Goal: Navigation & Orientation: Find specific page/section

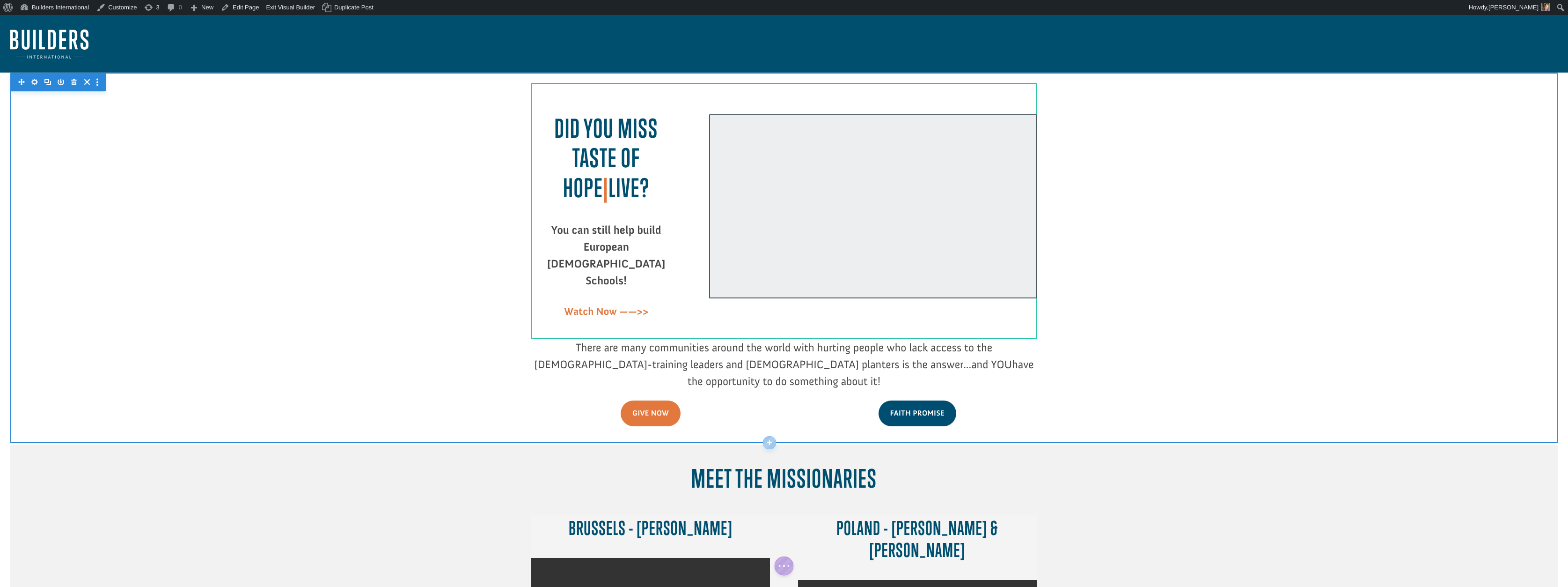
click at [727, 288] on div at bounding box center [873, 206] width 327 height 185
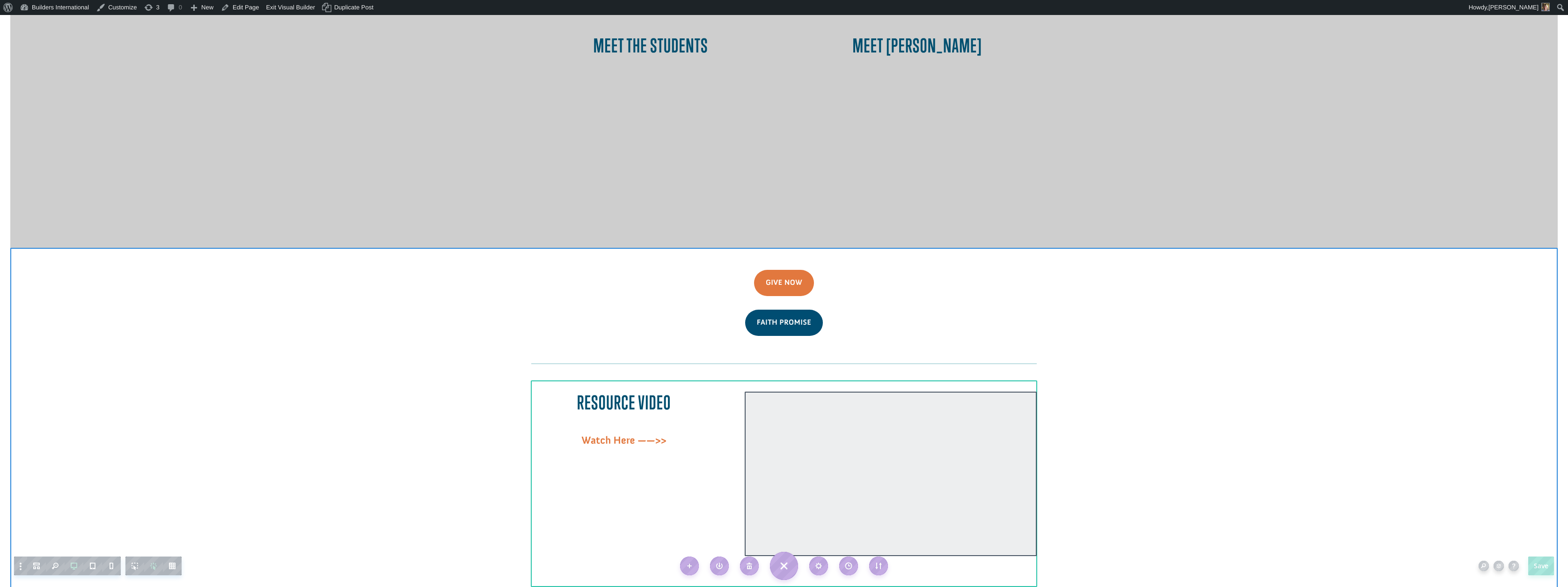
scroll to position [795, 0]
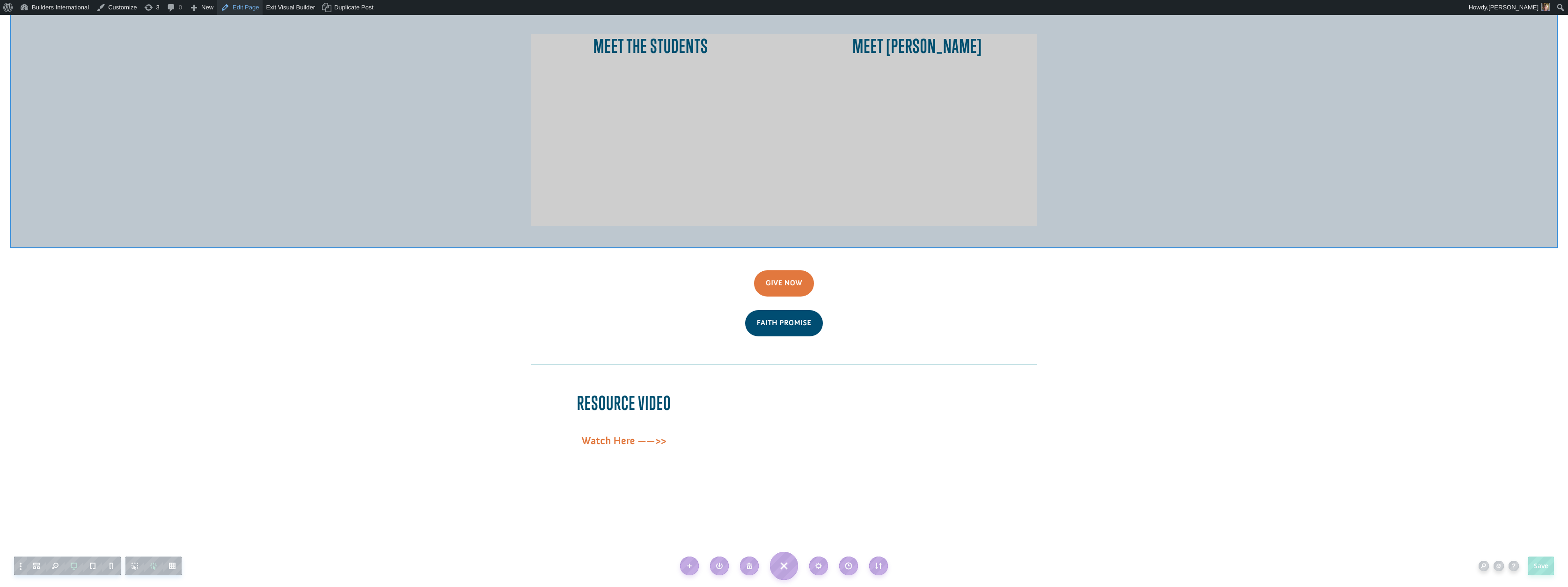
click at [243, 9] on link "Edit Page" at bounding box center [240, 7] width 46 height 15
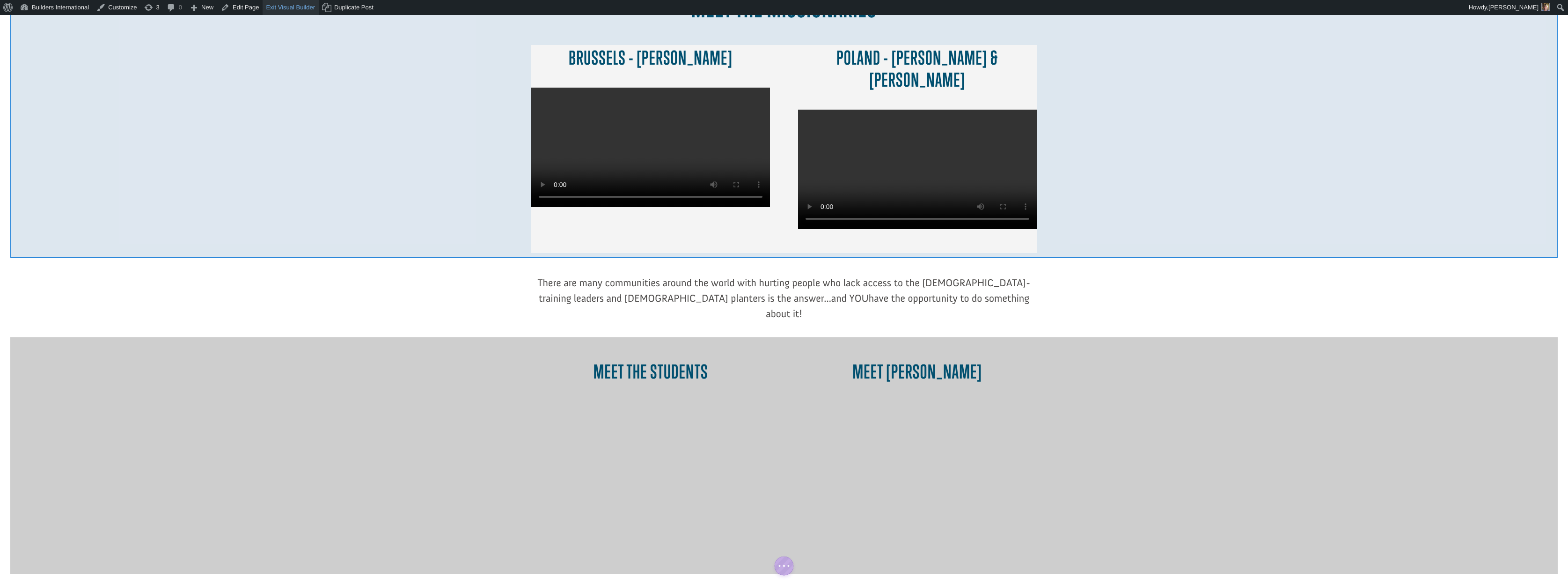
scroll to position [469, 0]
click at [278, 10] on link "Exit Visual Builder" at bounding box center [290, 7] width 56 height 15
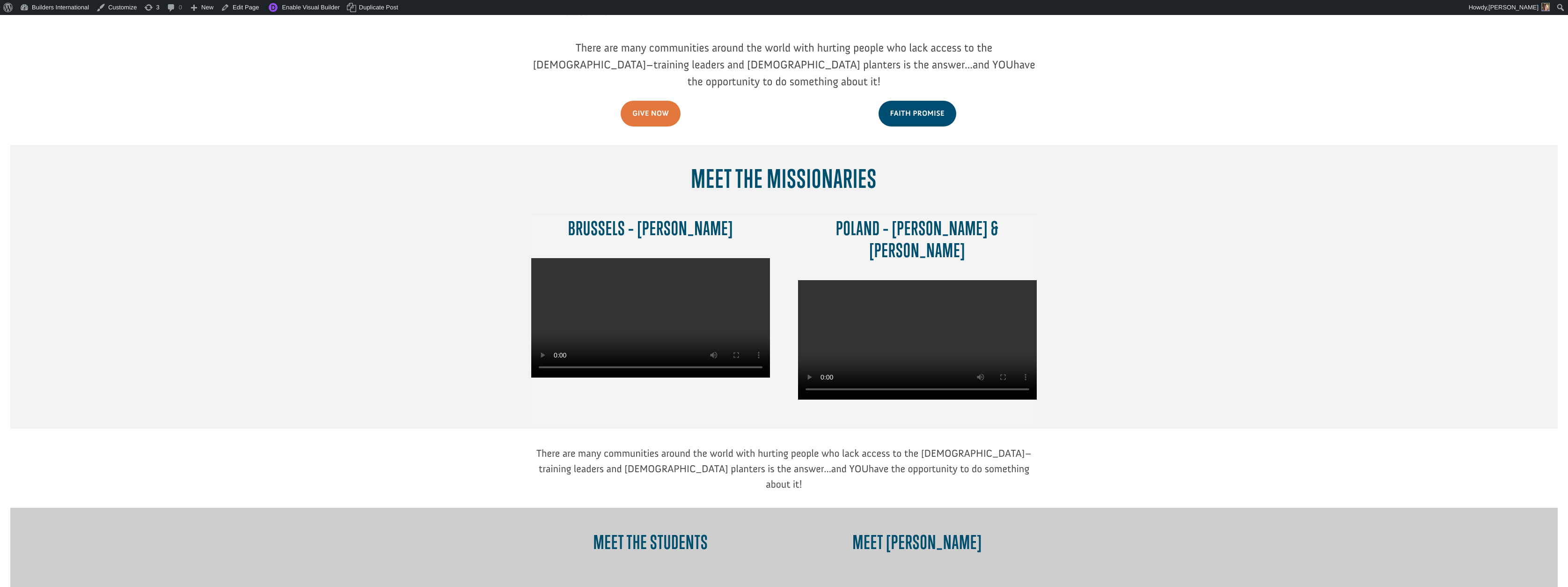
scroll to position [295, 0]
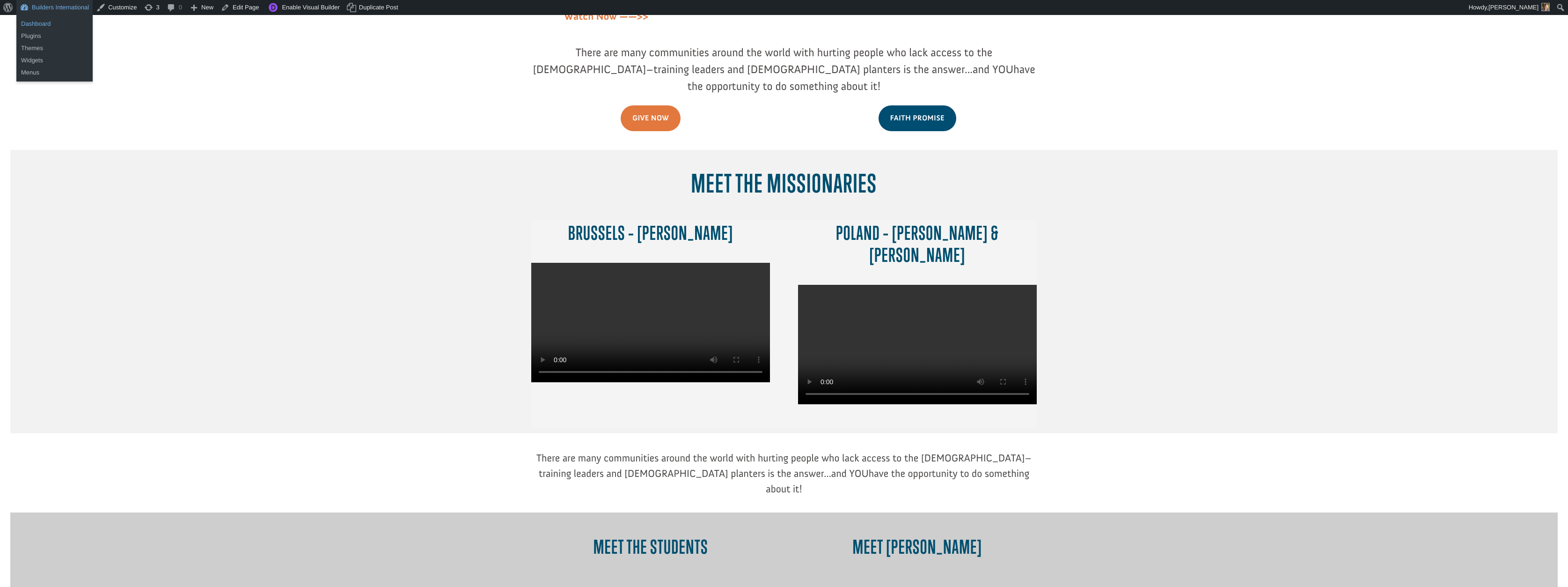
click at [67, 22] on link "Dashboard" at bounding box center [54, 24] width 76 height 12
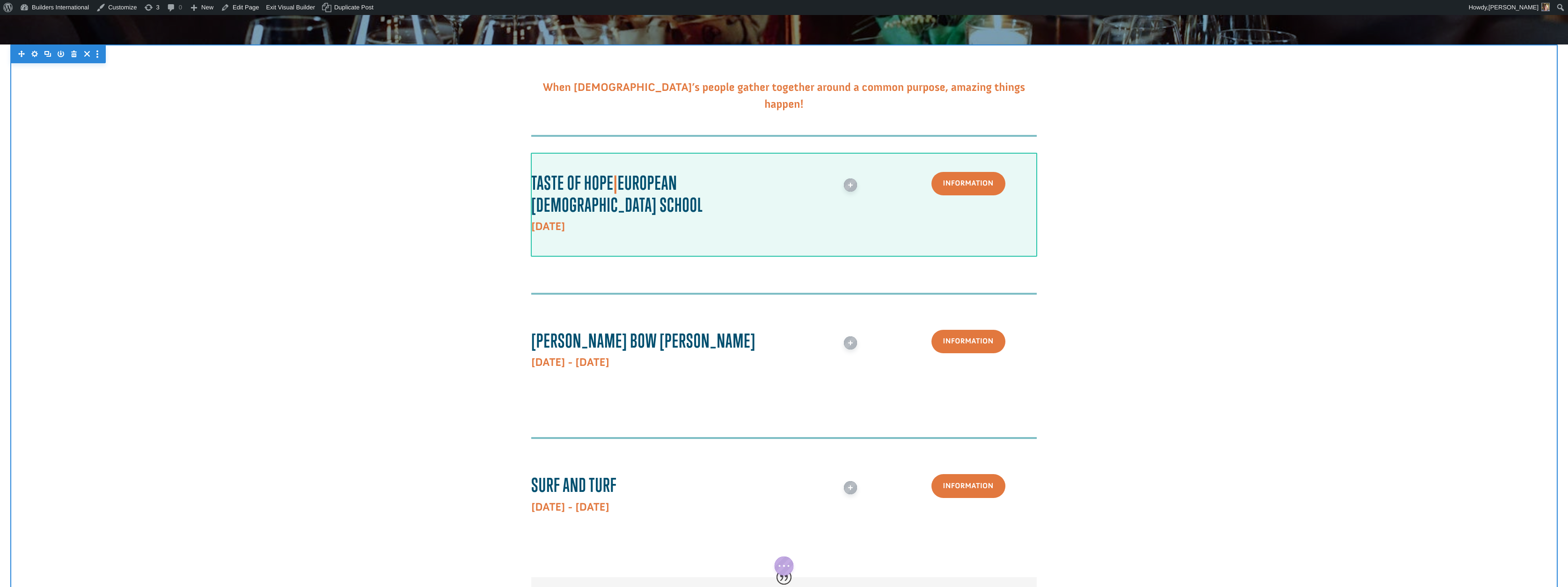
click at [601, 155] on div at bounding box center [784, 205] width 505 height 104
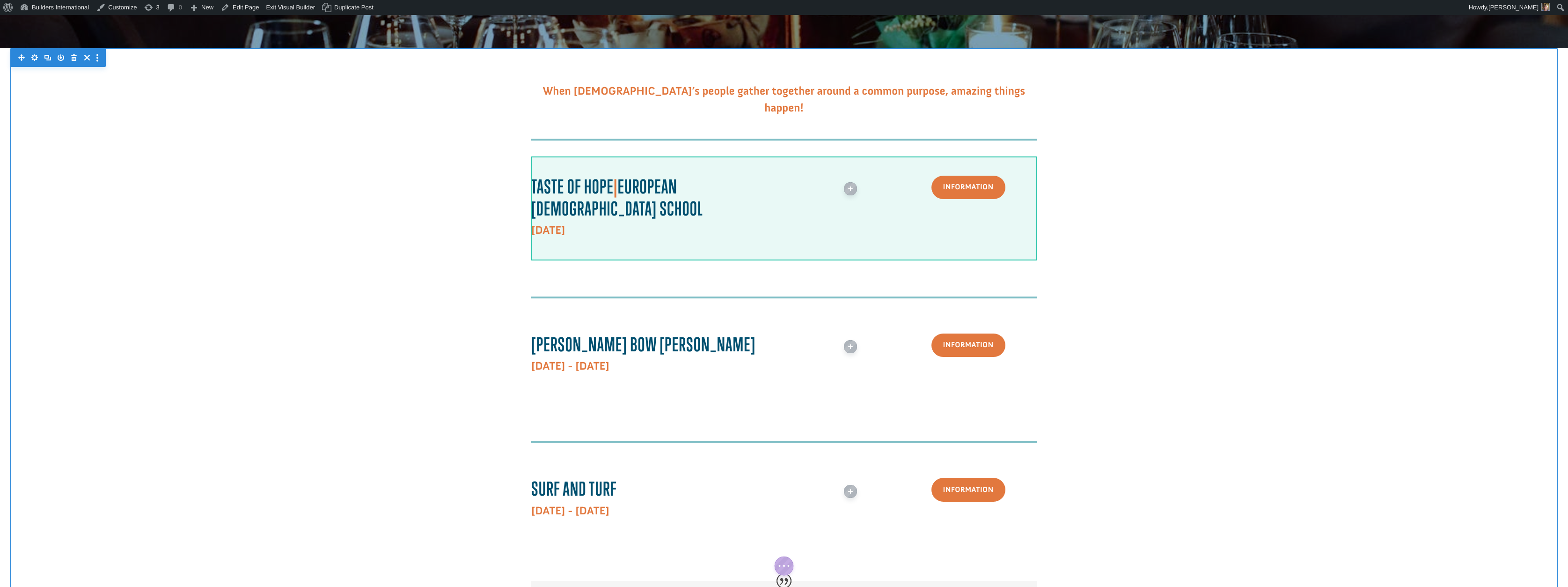
click at [609, 159] on div at bounding box center [784, 208] width 505 height 104
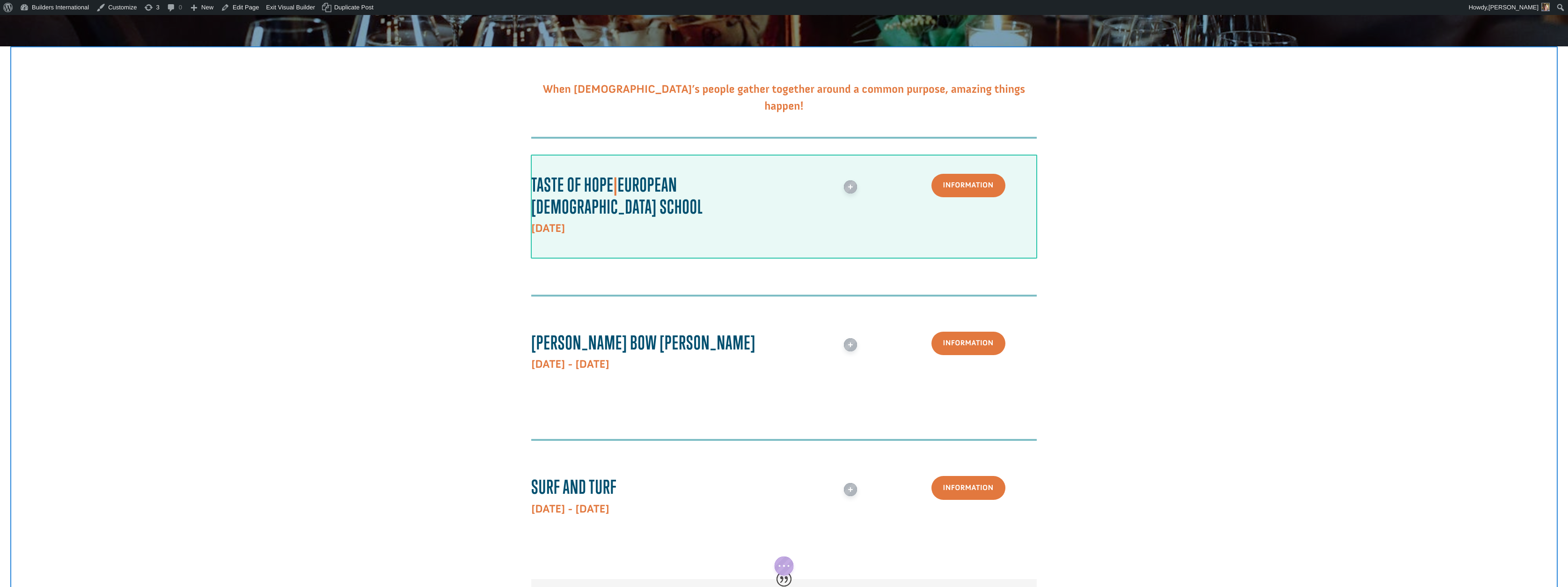
scroll to position [264, 0]
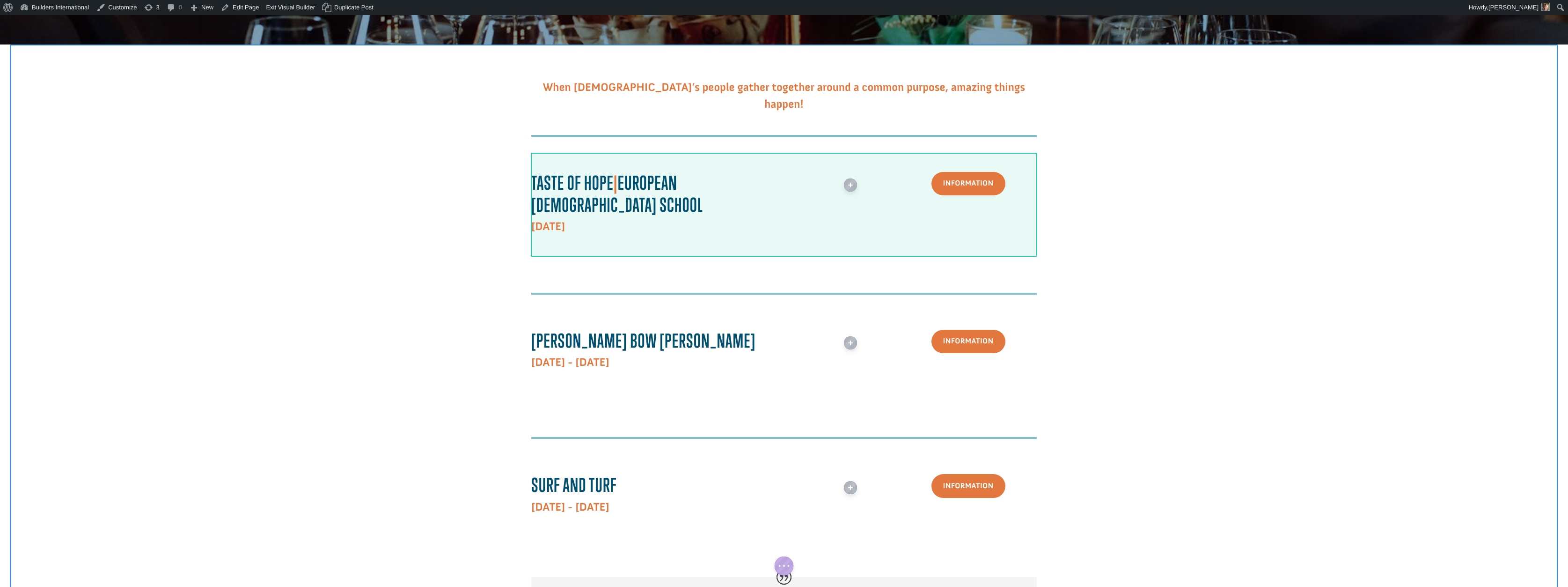
click at [610, 160] on div at bounding box center [784, 205] width 505 height 104
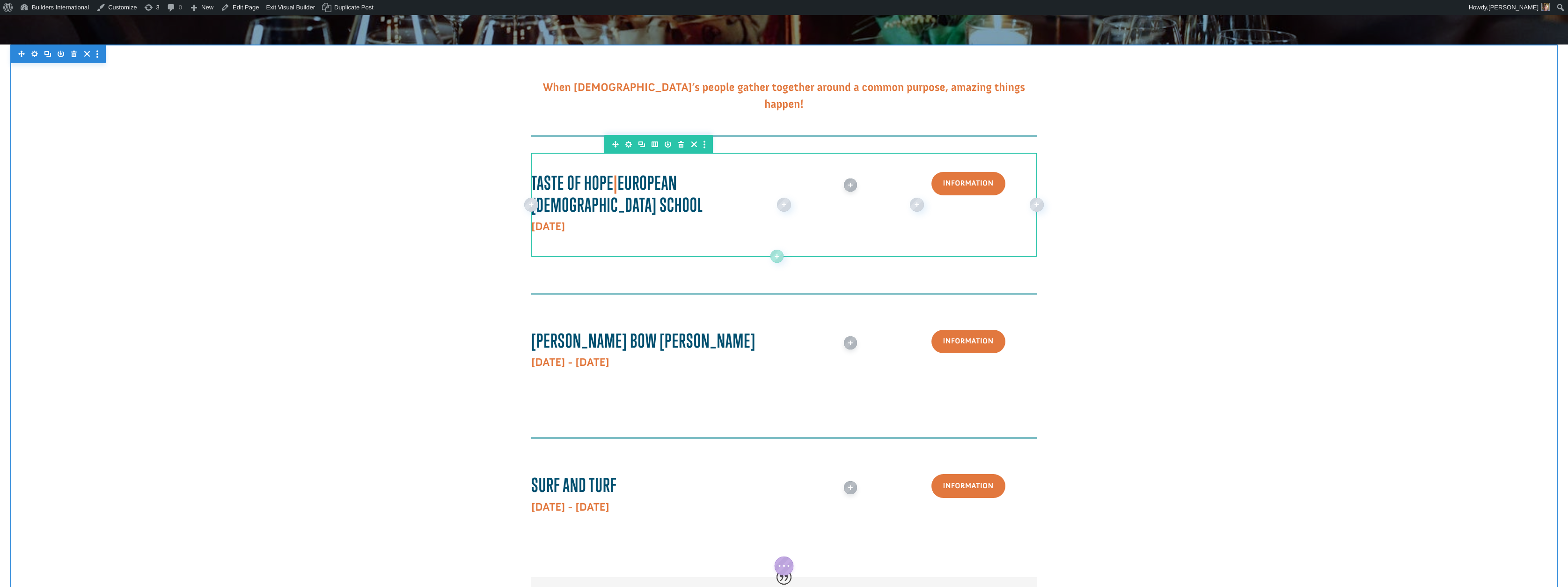
click at [681, 147] on icon "button" at bounding box center [681, 144] width 13 height 13
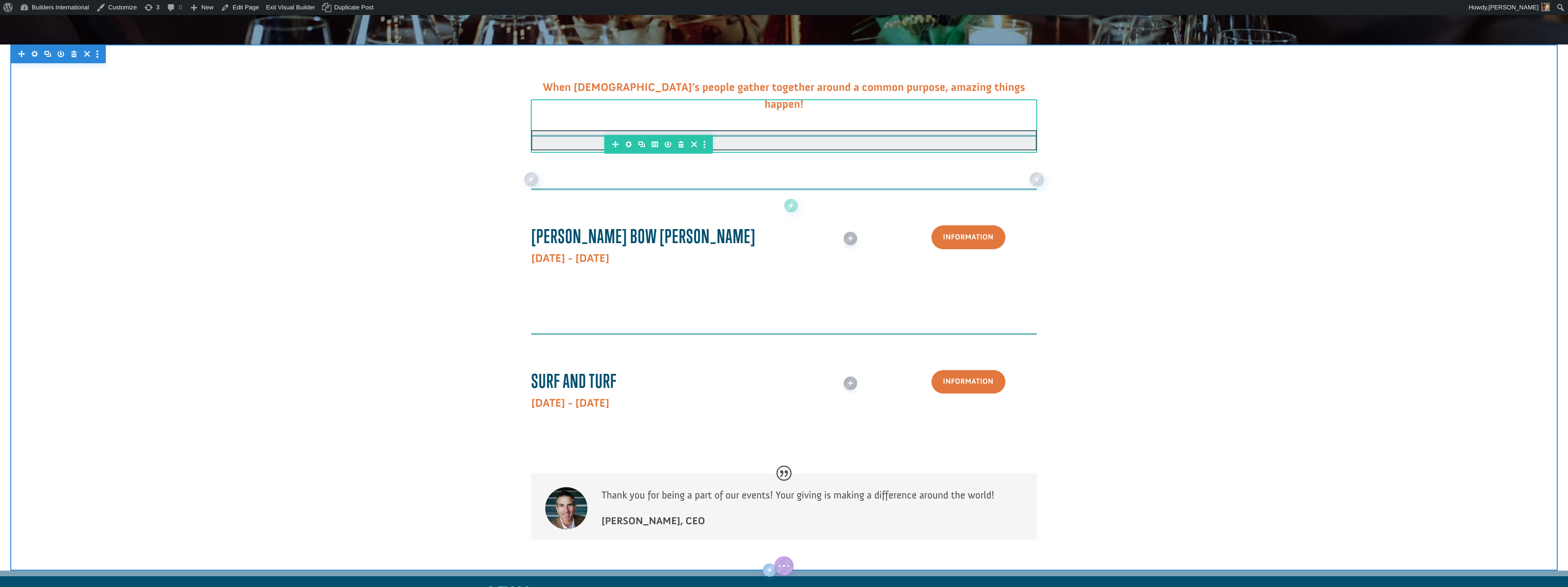
click at [726, 139] on div at bounding box center [784, 140] width 505 height 20
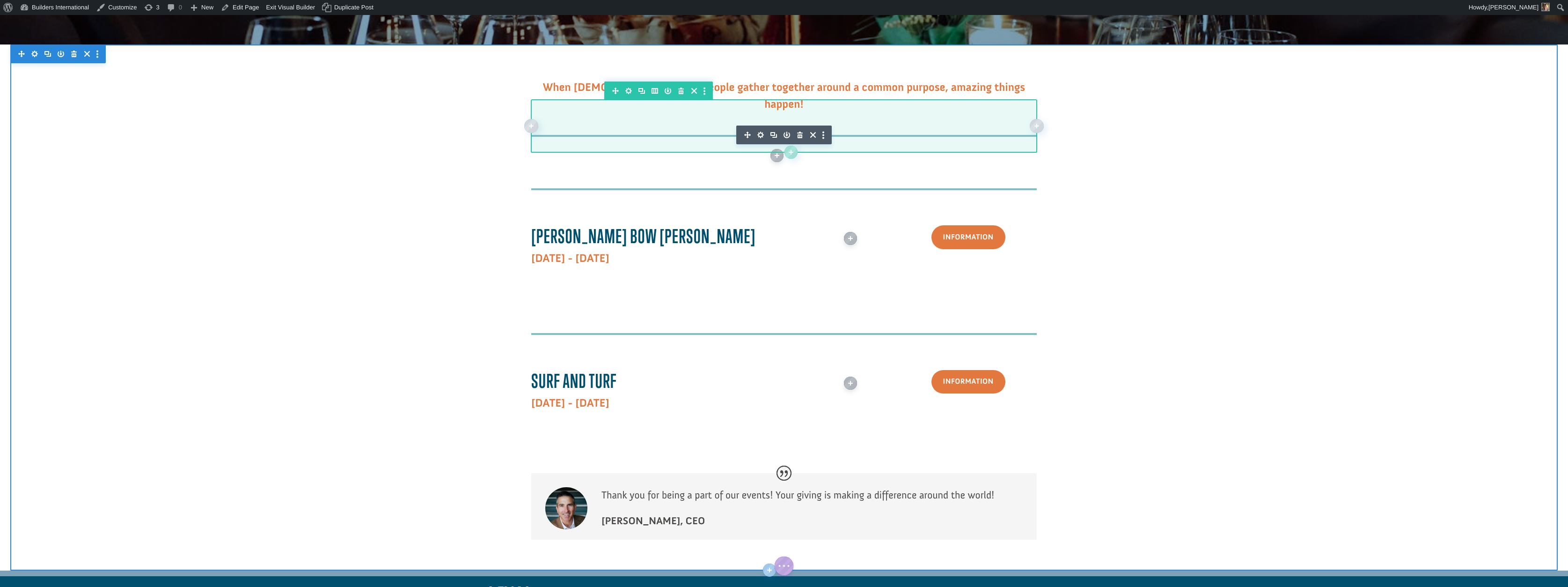
click at [680, 90] on icon "button" at bounding box center [681, 91] width 5 height 7
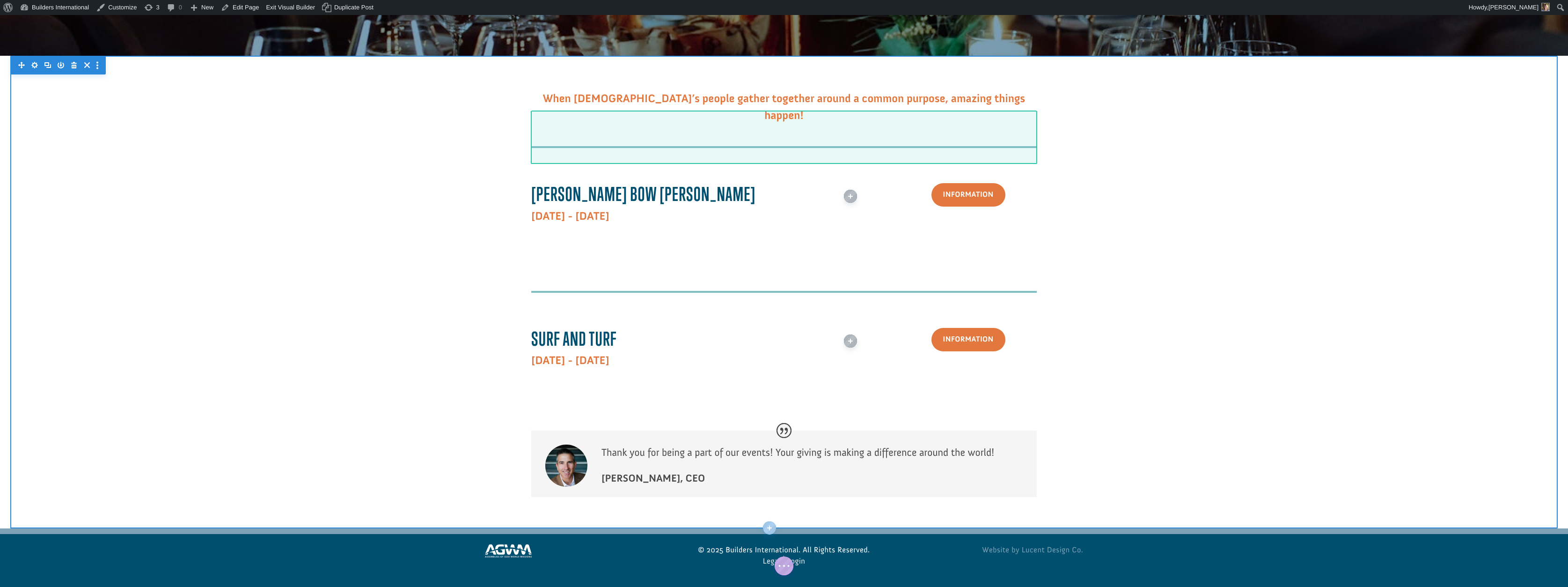
scroll to position [251, 0]
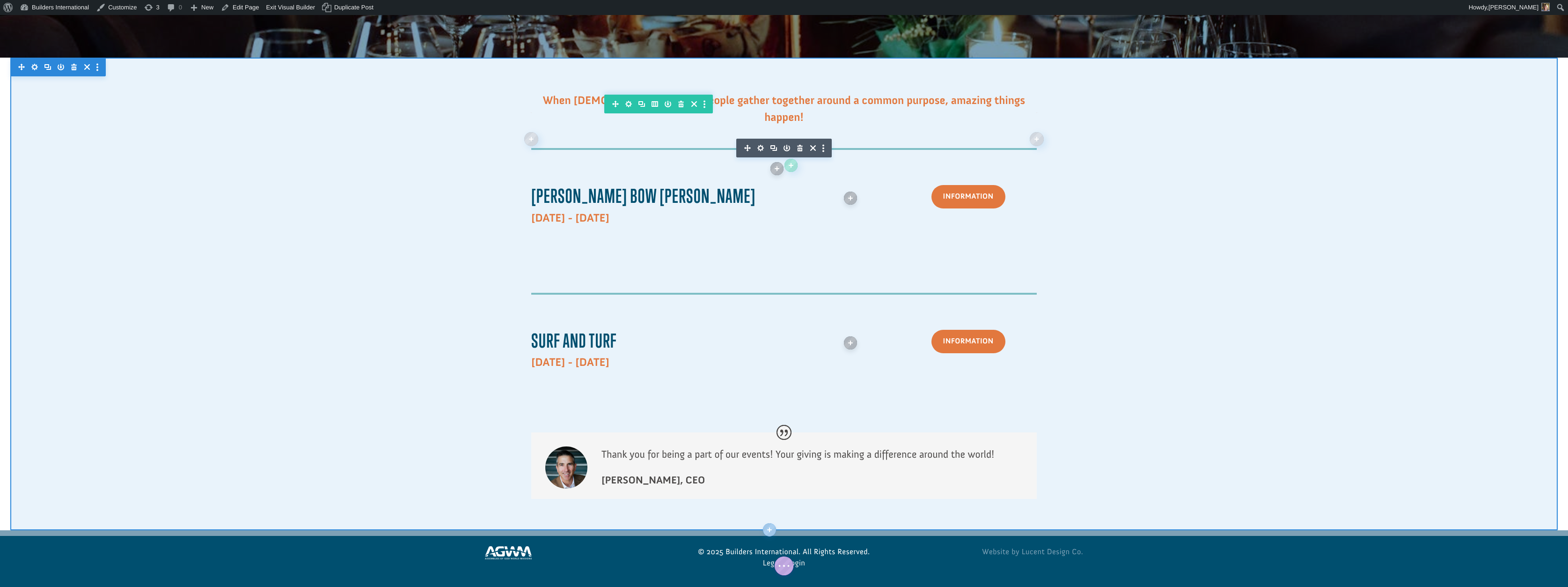
click at [469, 164] on div at bounding box center [784, 294] width 1547 height 473
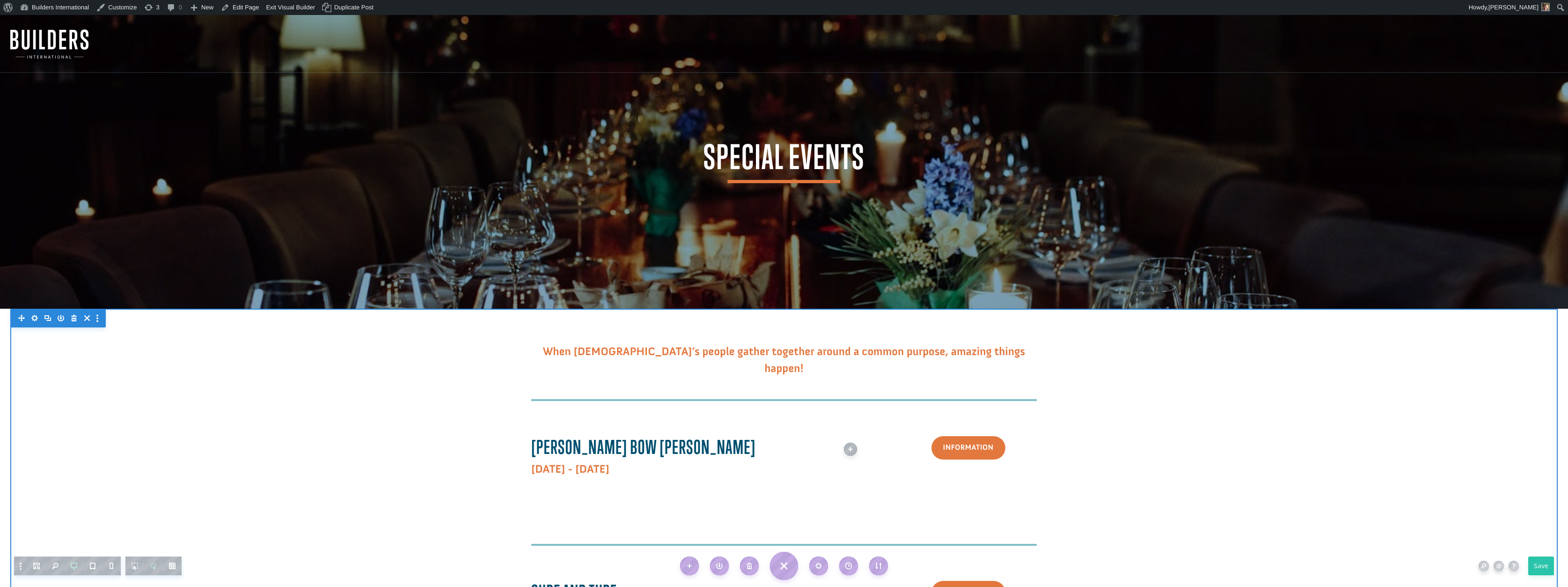
scroll to position [0, 0]
